Goal: Task Accomplishment & Management: Manage account settings

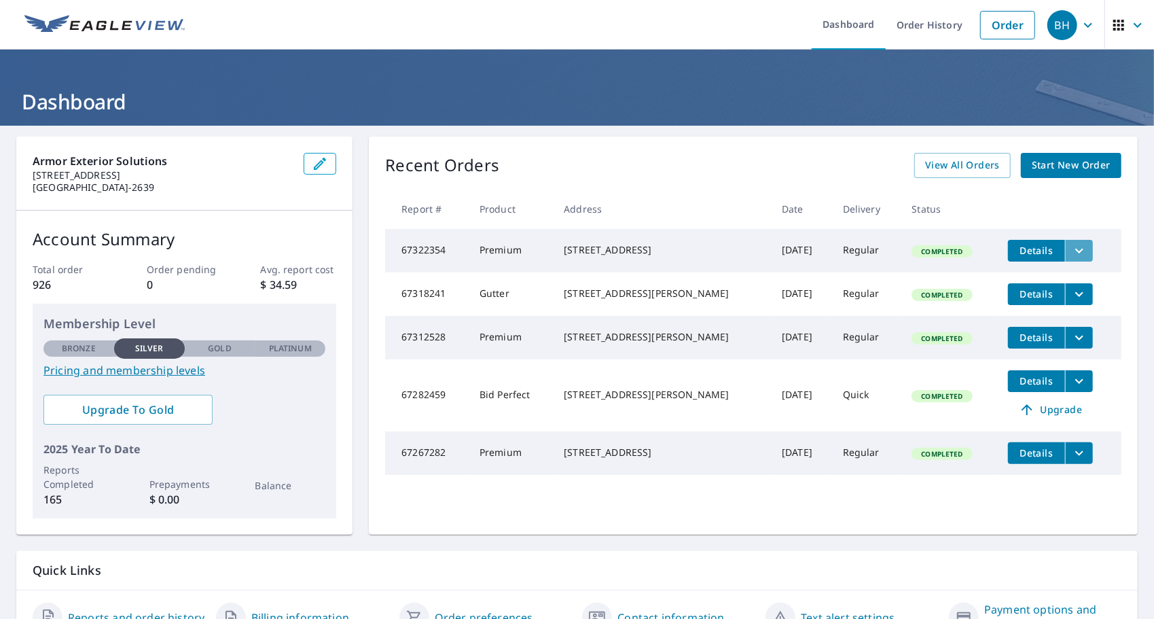
click at [1076, 249] on icon "filesDropdownBtn-67322354" at bounding box center [1080, 250] width 8 height 5
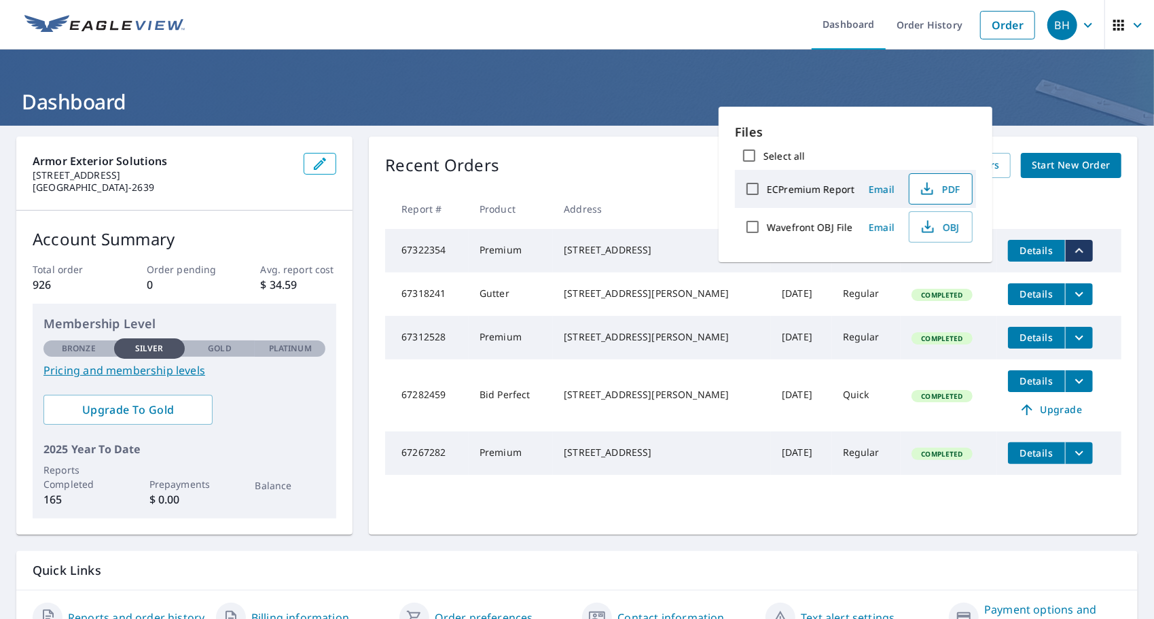
click at [946, 183] on span "PDF" at bounding box center [939, 189] width 43 height 16
click at [1071, 297] on icon "filesDropdownBtn-67318241" at bounding box center [1079, 294] width 16 height 16
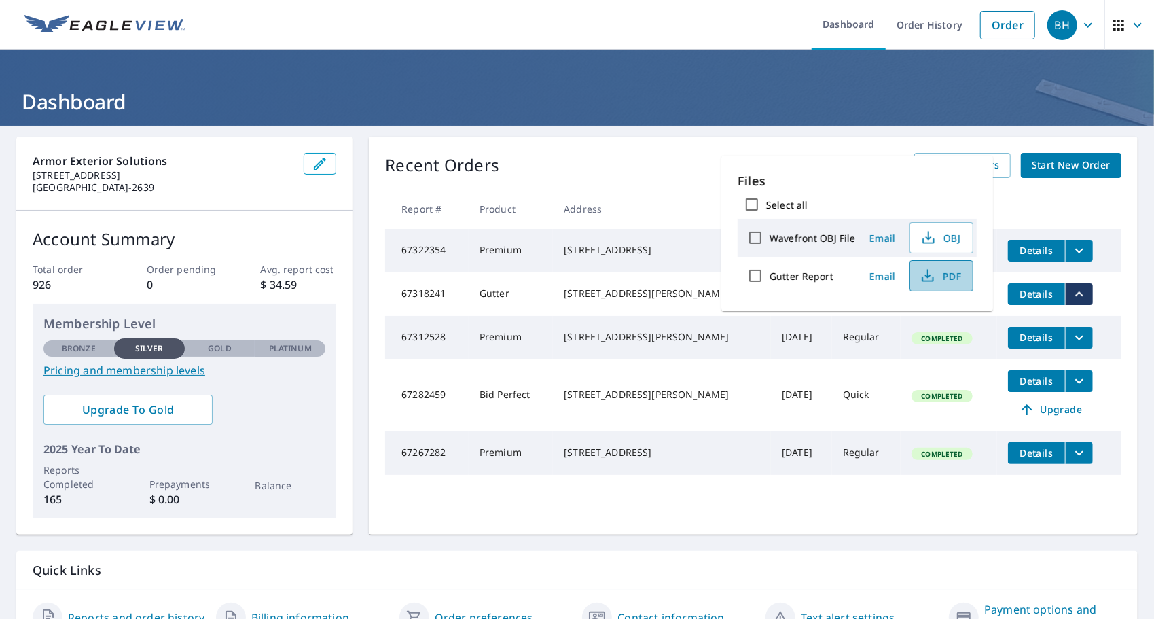
click at [938, 274] on span "PDF" at bounding box center [940, 276] width 43 height 16
click at [900, 28] on link "Order History" at bounding box center [930, 25] width 88 height 50
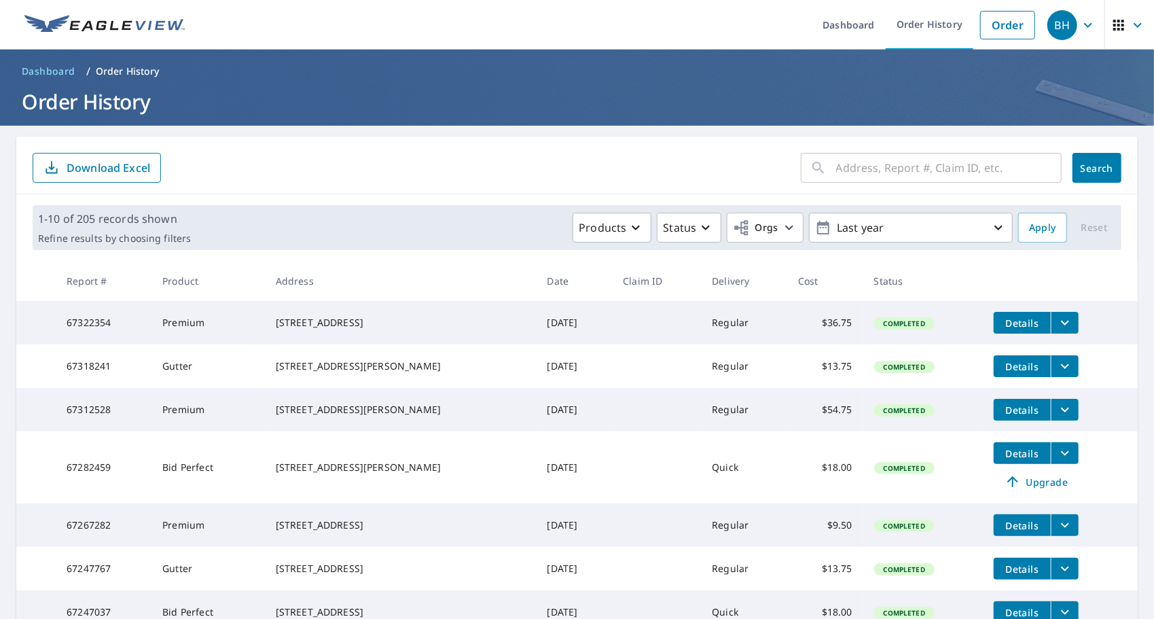
click at [859, 163] on input "text" at bounding box center [949, 168] width 226 height 38
type input "11383"
click button "Search" at bounding box center [1097, 168] width 49 height 30
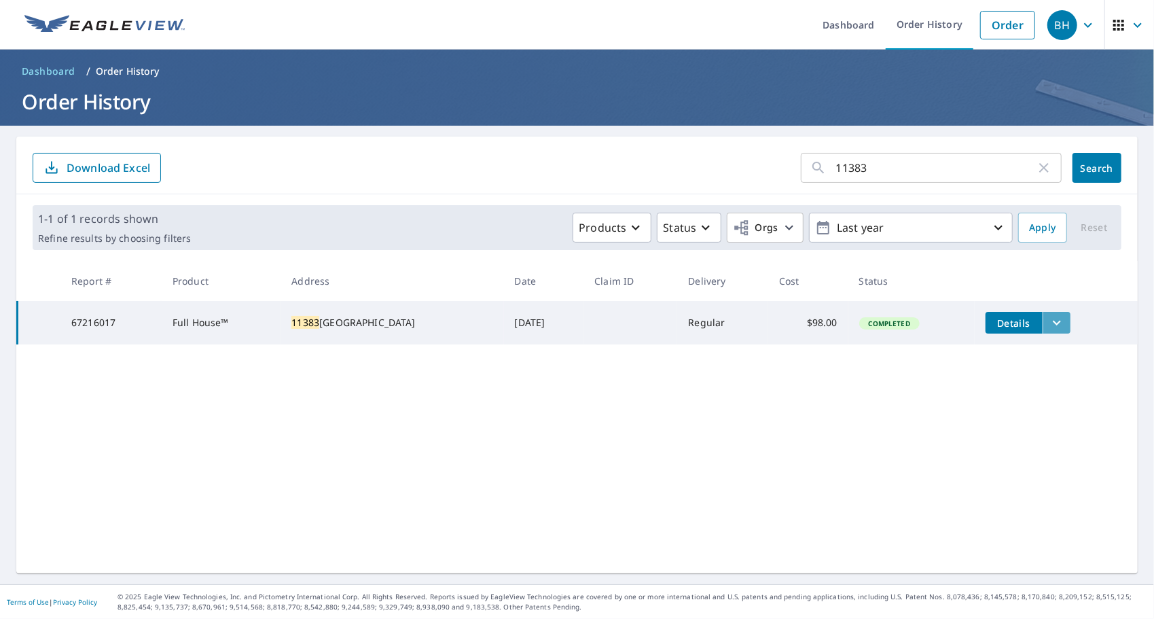
click at [1060, 327] on button "filesDropdownBtn-67216017" at bounding box center [1057, 323] width 28 height 22
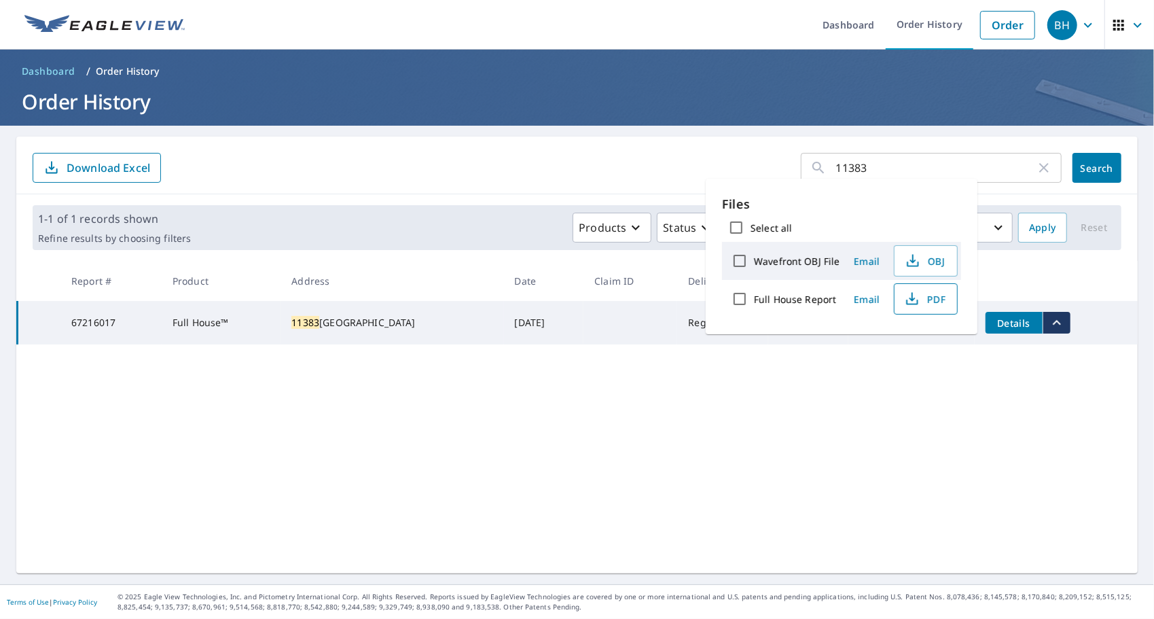
click at [936, 294] on span "PDF" at bounding box center [924, 299] width 43 height 16
